Goal: Transaction & Acquisition: Purchase product/service

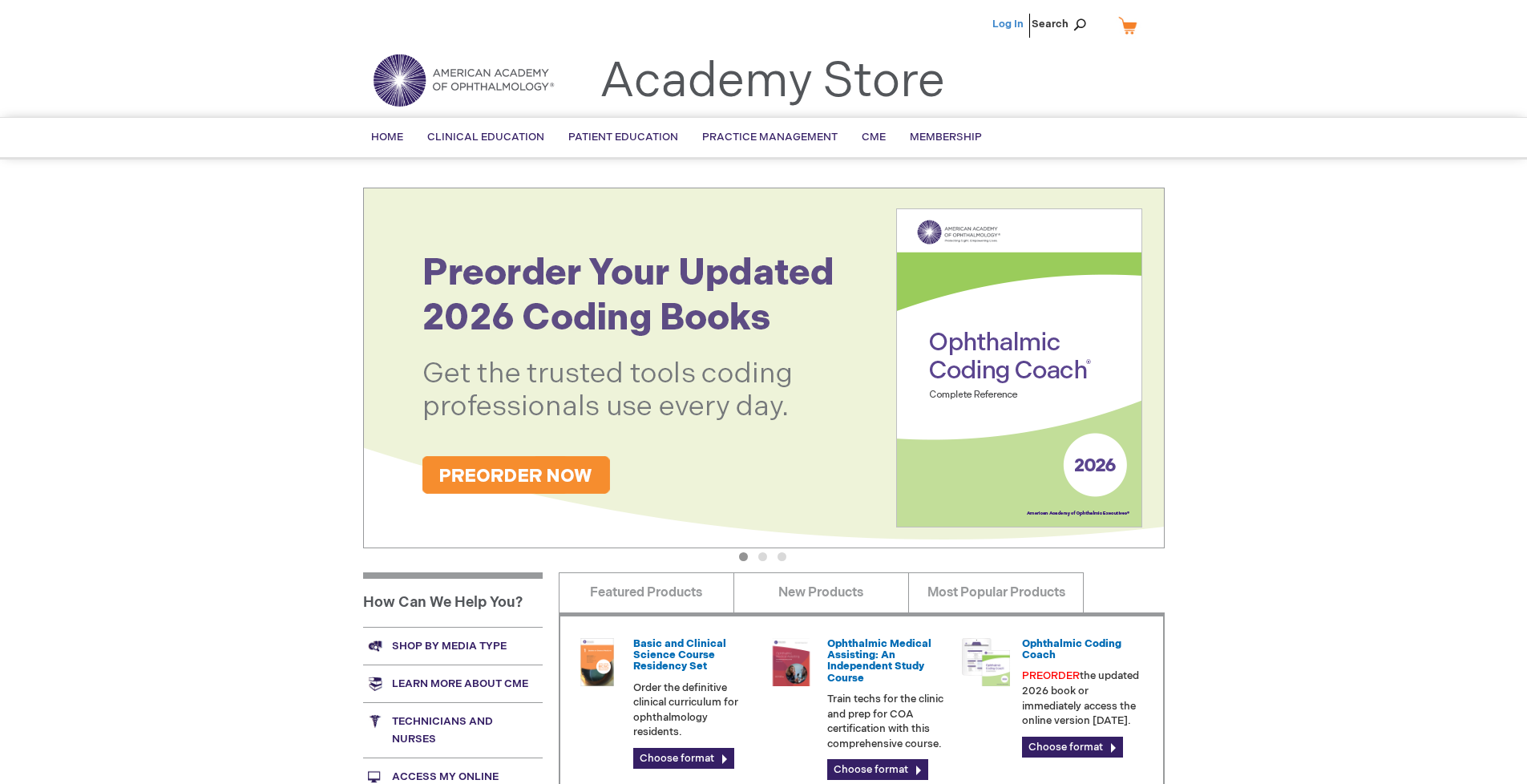
click at [1010, 24] on link "Log In" at bounding box center [1009, 23] width 31 height 13
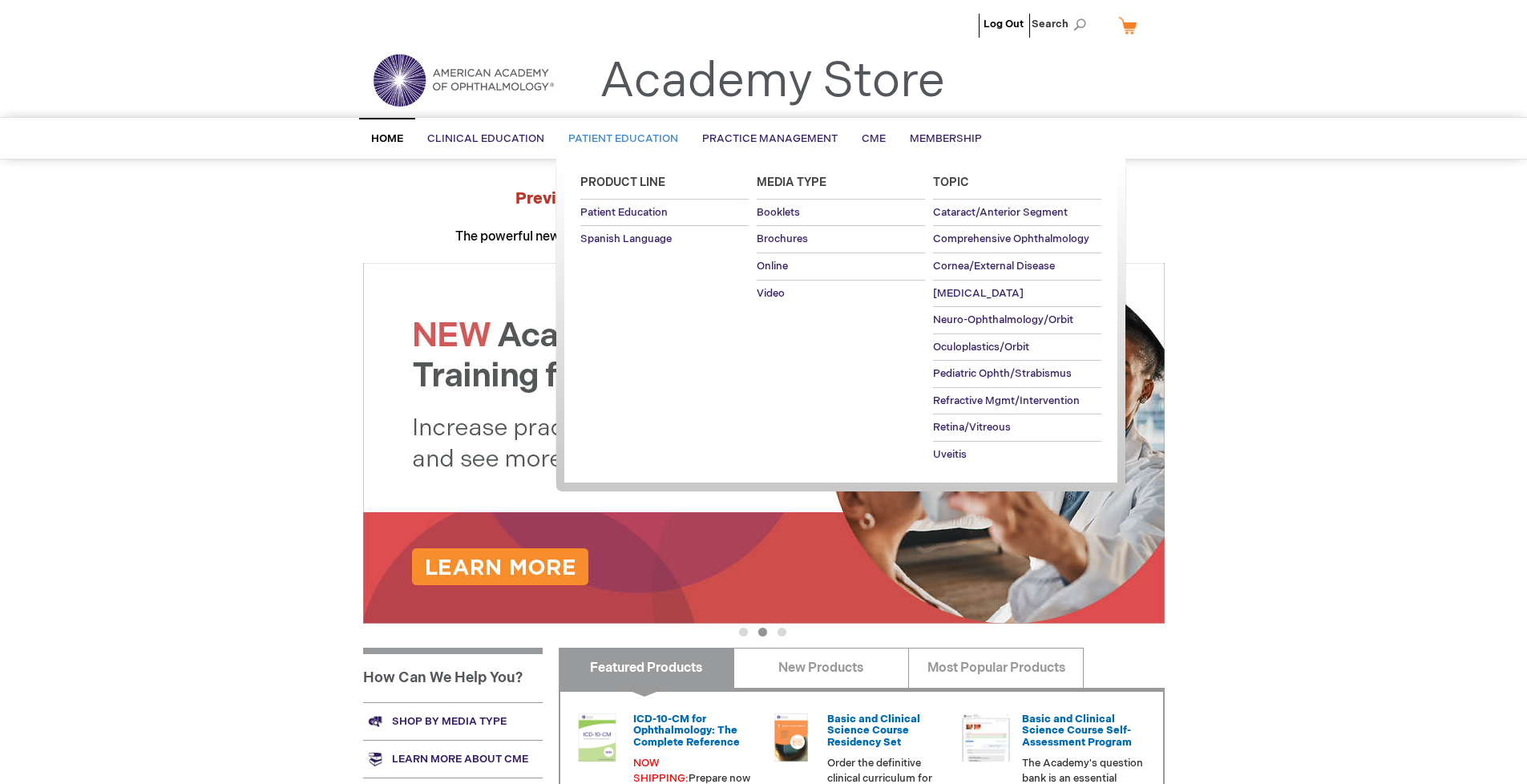
click at [619, 139] on span "Patient Education" at bounding box center [623, 138] width 109 height 13
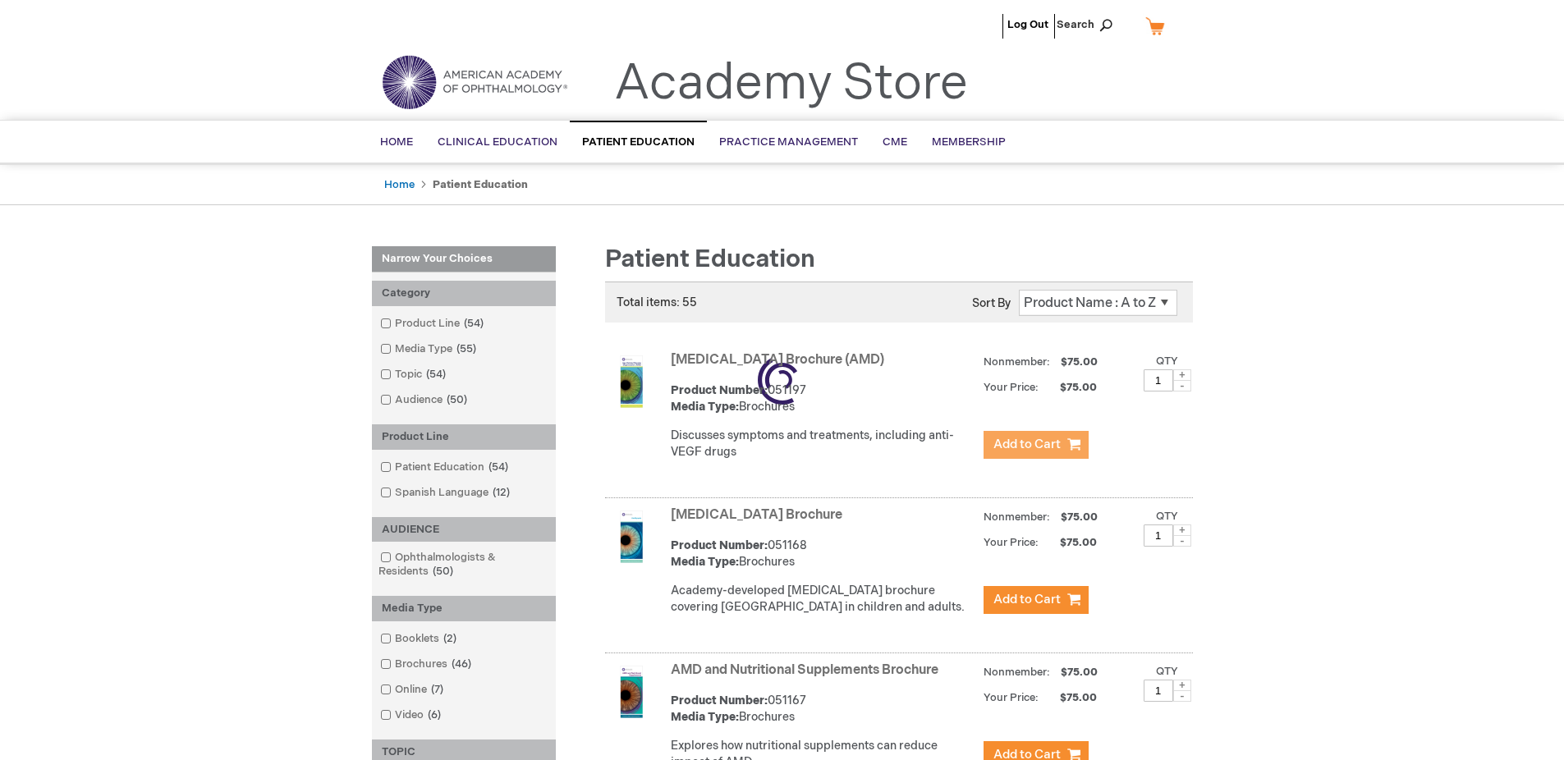
click at [1035, 445] on span "Add to Cart" at bounding box center [1027, 445] width 67 height 16
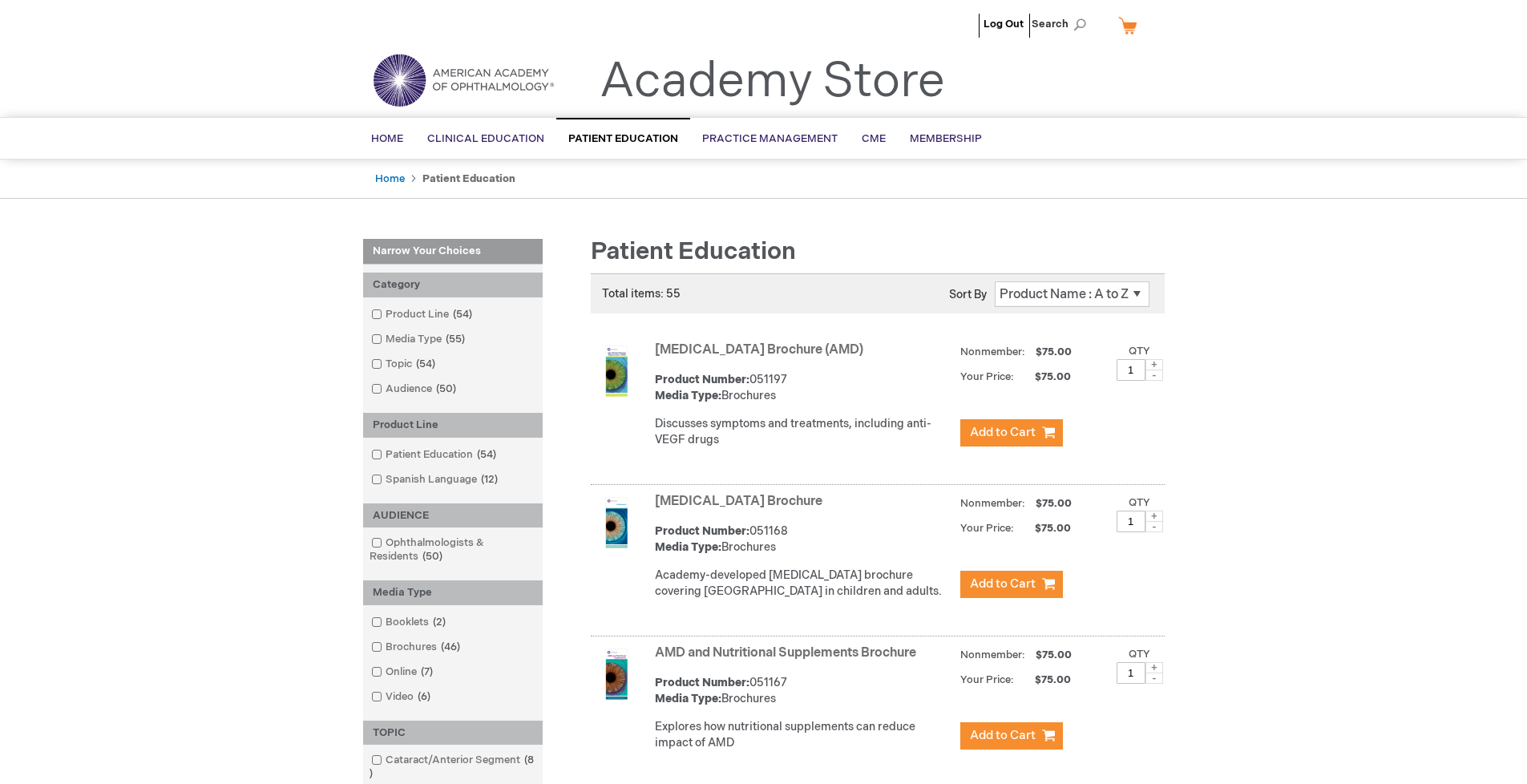
click at [789, 661] on link "AMD and Nutritional Supplements Brochure" at bounding box center [786, 653] width 262 height 16
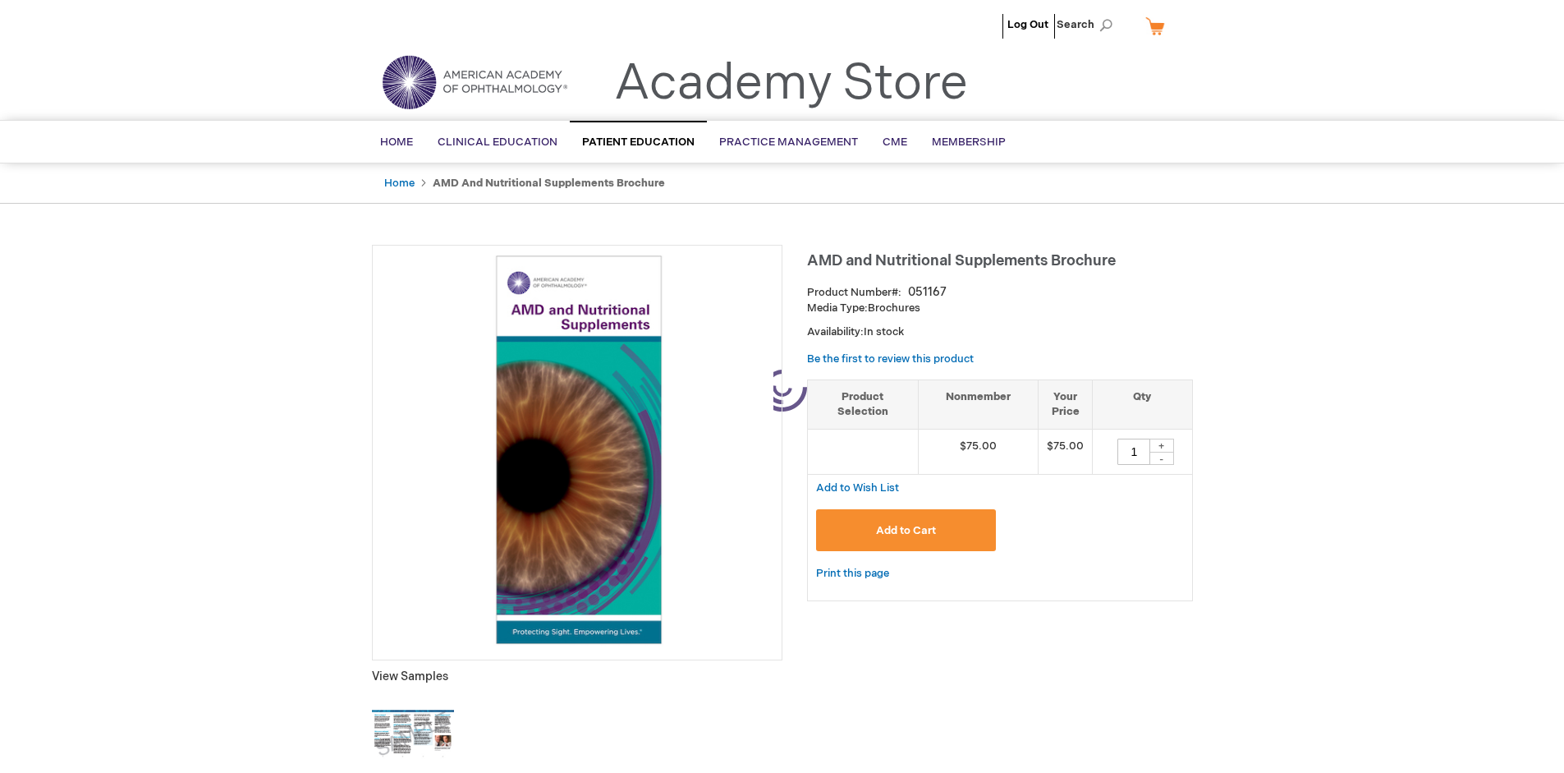
type input "1"
